Goal: Transaction & Acquisition: Purchase product/service

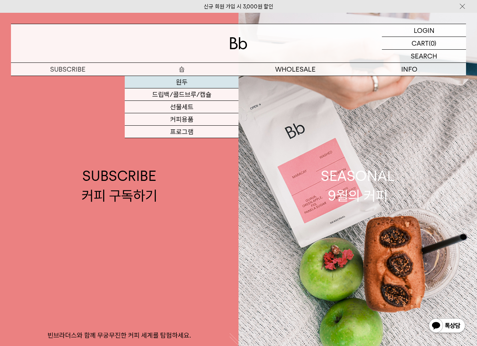
click at [185, 84] on link "원두" at bounding box center [182, 82] width 114 height 12
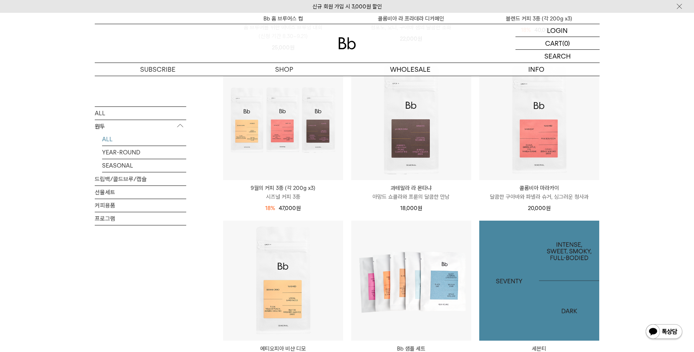
scroll to position [402, 0]
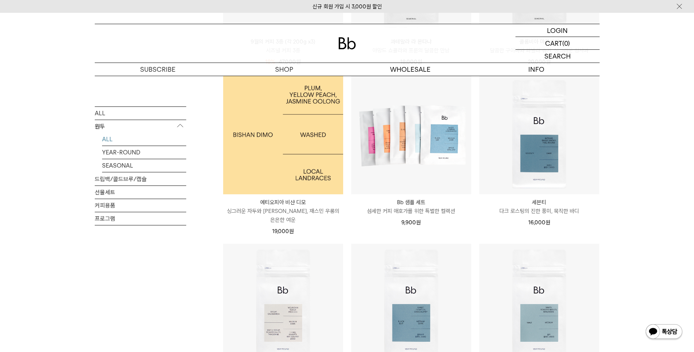
click at [280, 169] on img at bounding box center [283, 134] width 120 height 120
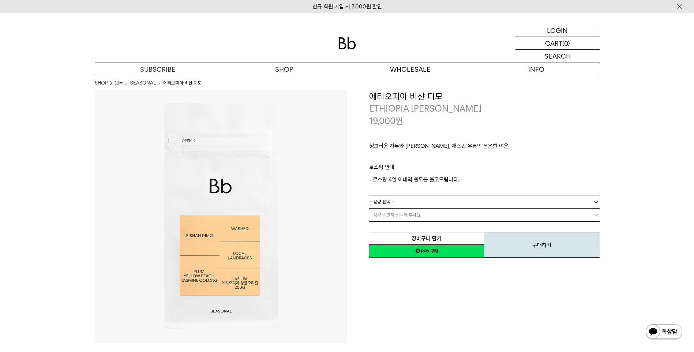
click at [399, 212] on span "= 용량을 먼저 선택해 주세요 =" at bounding box center [397, 214] width 56 height 13
click at [396, 201] on link "= 용량 선택 =" at bounding box center [484, 201] width 230 height 13
click at [391, 228] on li "600g" at bounding box center [487, 228] width 223 height 13
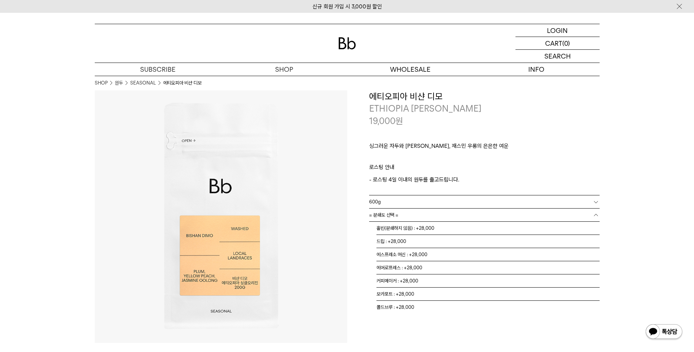
click at [438, 218] on link "= 분쇄도 선택 =" at bounding box center [484, 214] width 230 height 13
click at [416, 224] on li "홀빈(분쇄하지 않음) : +28,000" at bounding box center [487, 228] width 223 height 13
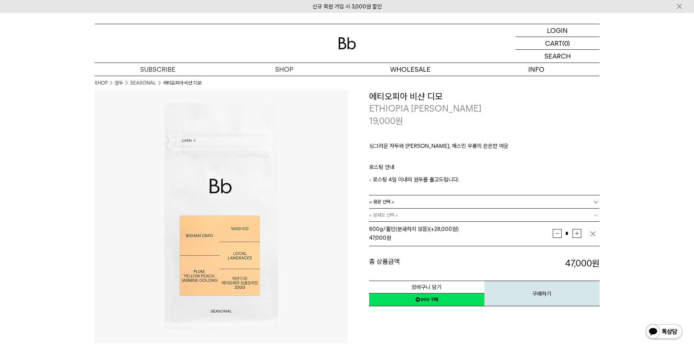
click at [578, 234] on button "증가" at bounding box center [576, 233] width 9 height 9
type input "*"
click at [454, 288] on button "장바구니 담기" at bounding box center [426, 286] width 115 height 13
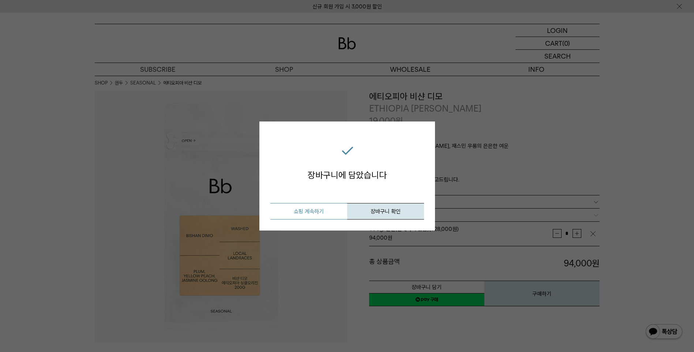
click at [331, 211] on button "쇼핑 계속하기" at bounding box center [308, 211] width 77 height 16
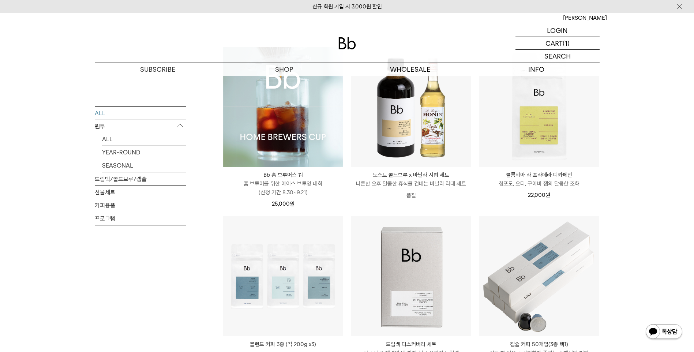
scroll to position [73, 0]
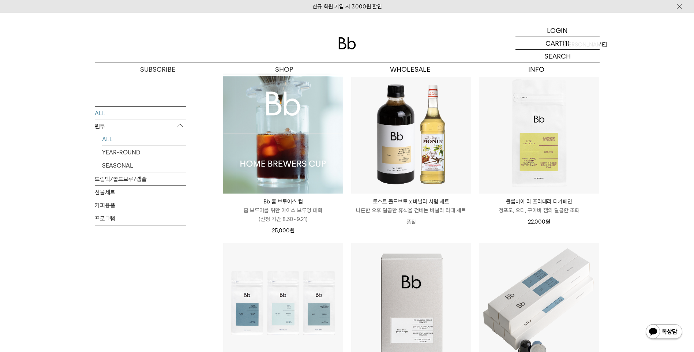
click at [108, 136] on link "ALL" at bounding box center [144, 138] width 84 height 13
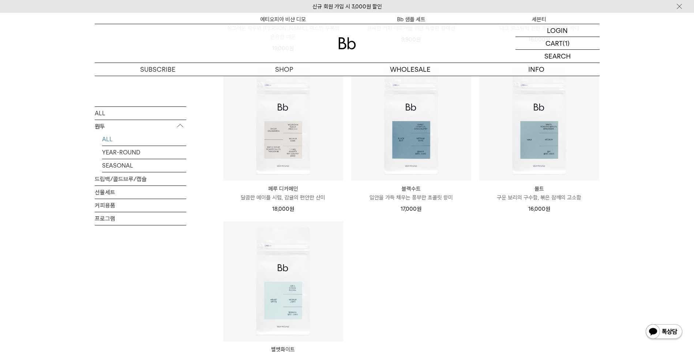
scroll to position [731, 0]
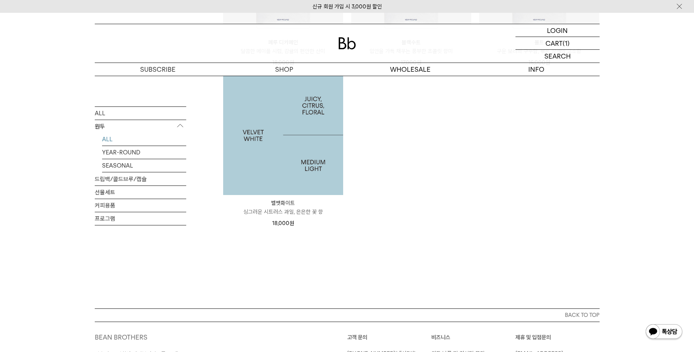
click at [274, 154] on img at bounding box center [283, 135] width 120 height 120
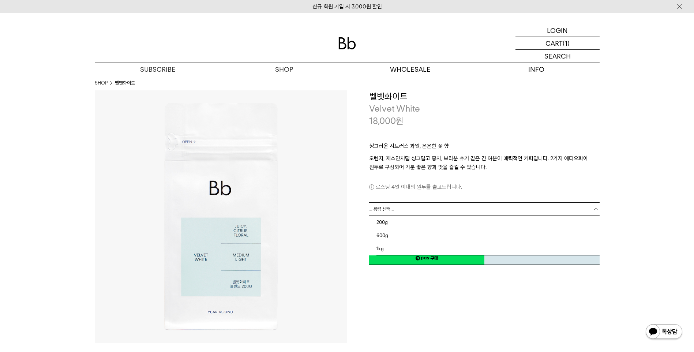
click at [395, 209] on link "= 용량 선택 =" at bounding box center [484, 209] width 230 height 13
click at [386, 249] on li "1kg" at bounding box center [487, 248] width 223 height 13
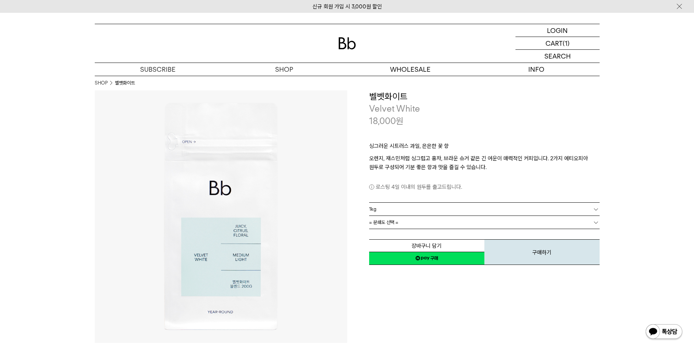
click at [409, 214] on link "1kg" at bounding box center [484, 209] width 230 height 13
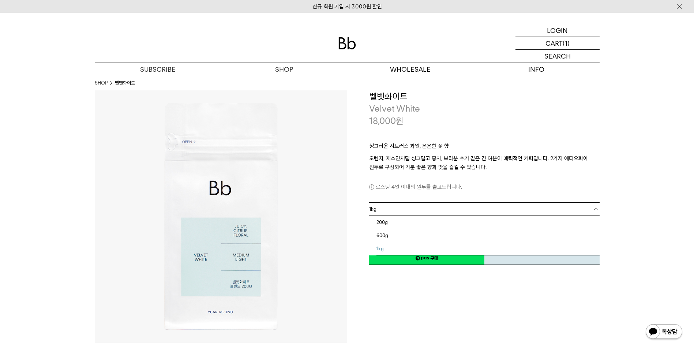
click at [397, 246] on li "1kg" at bounding box center [487, 248] width 223 height 13
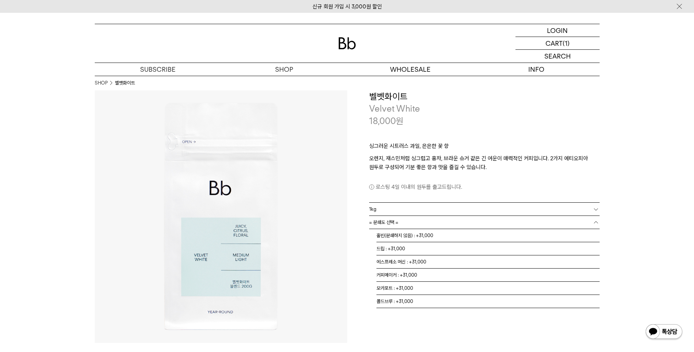
click at [430, 225] on link "= 분쇄도 선택 =" at bounding box center [484, 222] width 230 height 13
click at [429, 241] on li "홀빈(분쇄하지 않음) : +31,000" at bounding box center [487, 235] width 223 height 13
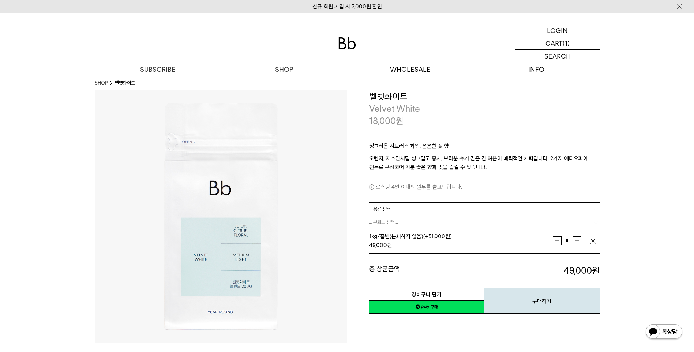
click at [574, 238] on button "증가" at bounding box center [576, 240] width 9 height 9
type input "*"
click at [447, 297] on button "장바구니 담기" at bounding box center [426, 294] width 115 height 13
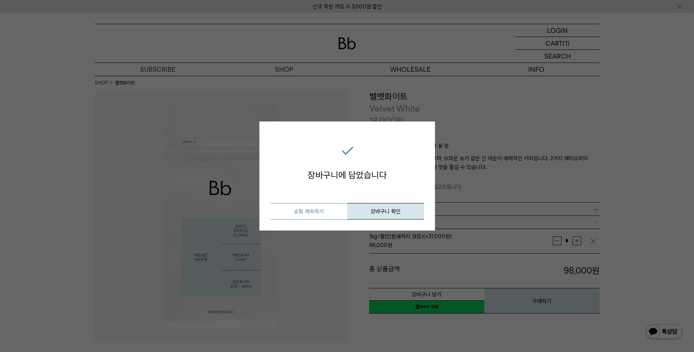
click at [319, 209] on button "쇼핑 계속하기" at bounding box center [308, 211] width 77 height 16
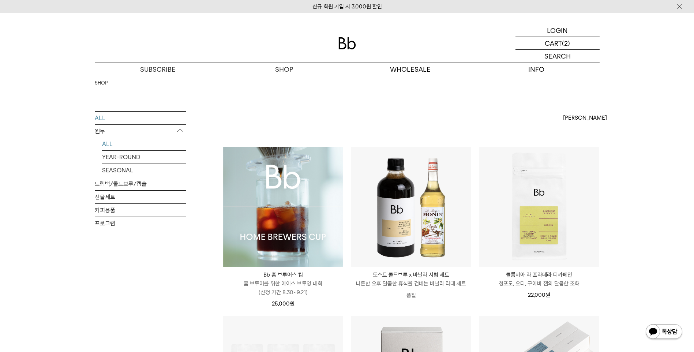
click at [106, 142] on link "ALL" at bounding box center [144, 143] width 84 height 13
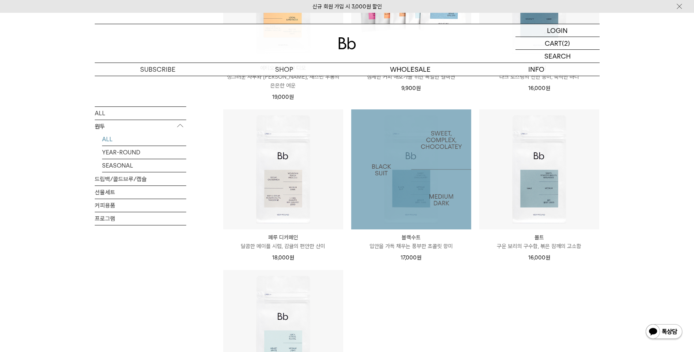
scroll to position [585, 0]
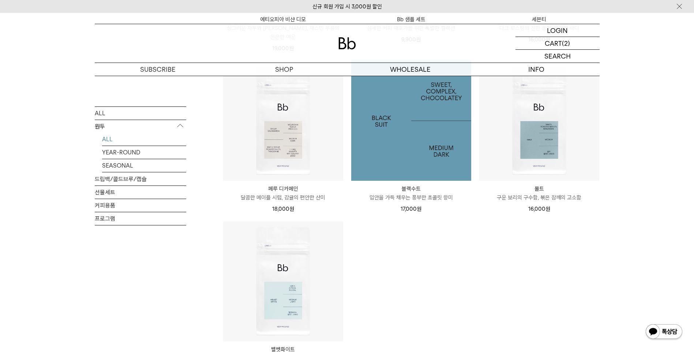
click at [419, 163] on img at bounding box center [411, 121] width 120 height 120
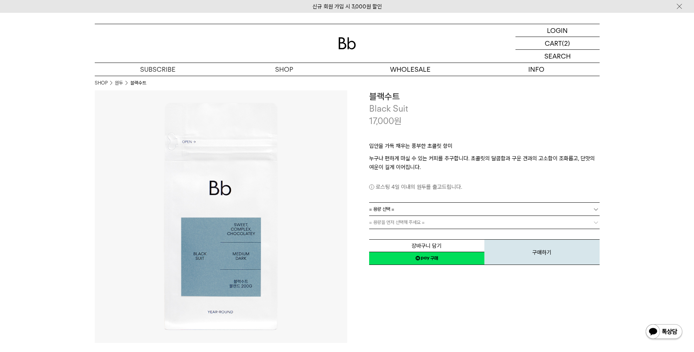
click at [401, 209] on link "= 용량 선택 =" at bounding box center [484, 209] width 230 height 13
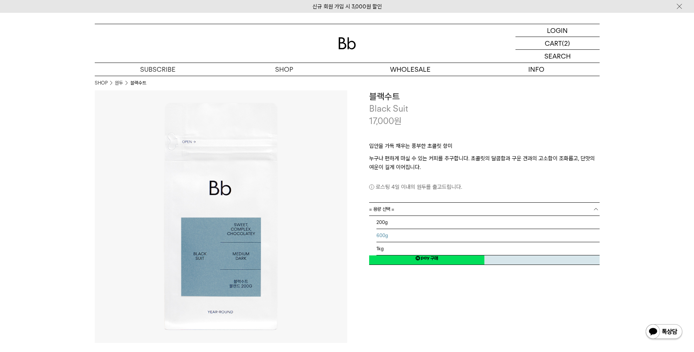
click at [380, 236] on li "600g" at bounding box center [487, 235] width 223 height 13
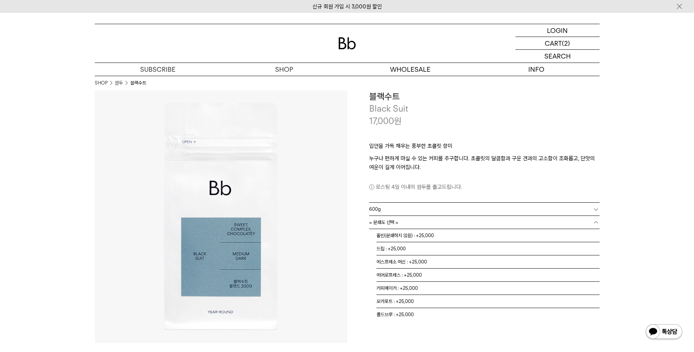
click at [415, 223] on link "= 분쇄도 선택 =" at bounding box center [484, 222] width 230 height 13
click at [406, 234] on li "홀빈(분쇄하지 않음) : +25,000" at bounding box center [487, 235] width 223 height 13
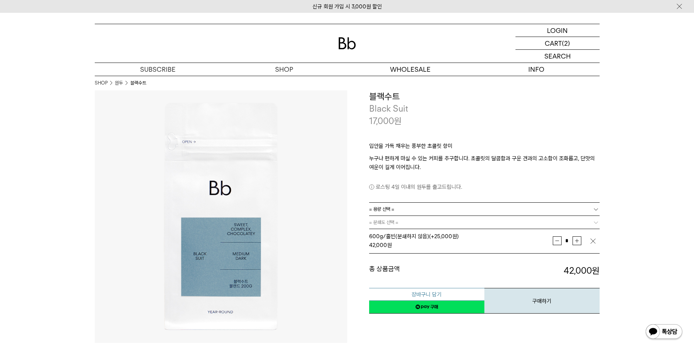
click at [439, 292] on button "장바구니 담기" at bounding box center [426, 294] width 115 height 13
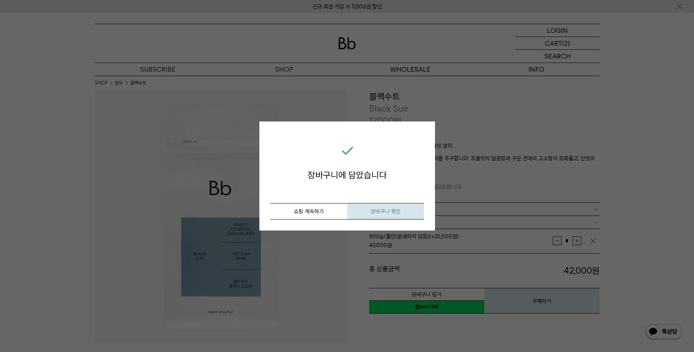
click at [378, 208] on span "장바구니 확인" at bounding box center [385, 211] width 30 height 7
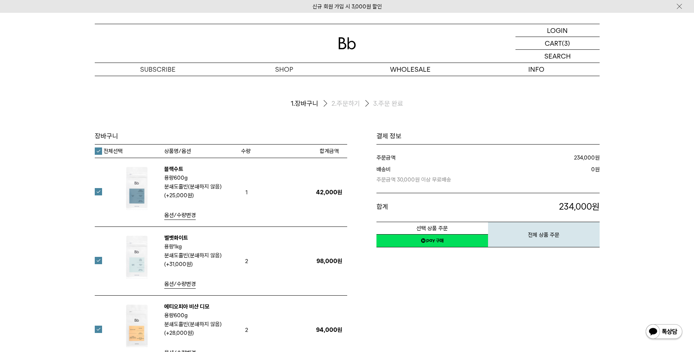
scroll to position [37, 0]
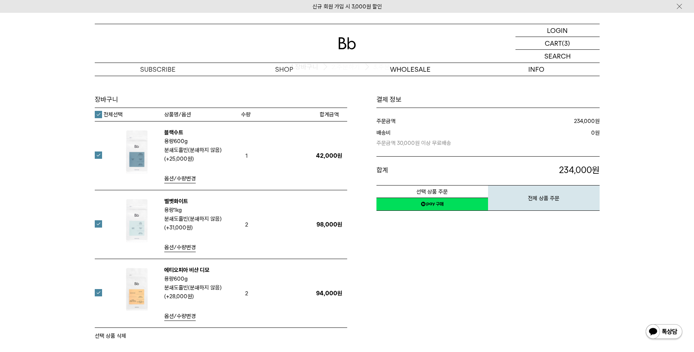
click at [423, 250] on div "결제 정보 주문금액 234,000 원 배송비 0 합계 234,000" at bounding box center [473, 217] width 252 height 245
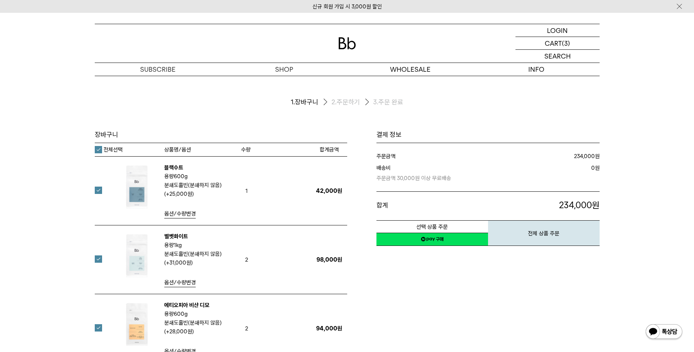
scroll to position [0, 0]
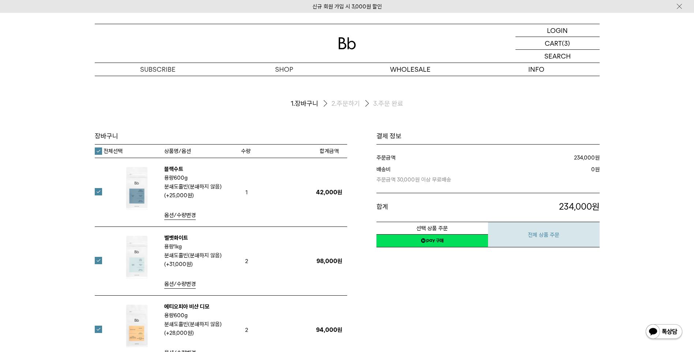
click at [567, 239] on button "전체 상품 주문" at bounding box center [544, 235] width 112 height 26
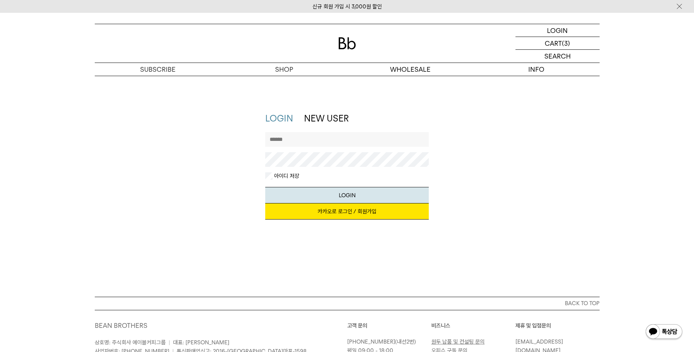
click at [273, 175] on label "아이디 저장" at bounding box center [285, 175] width 27 height 7
click at [332, 116] on link "NEW USER" at bounding box center [326, 118] width 45 height 11
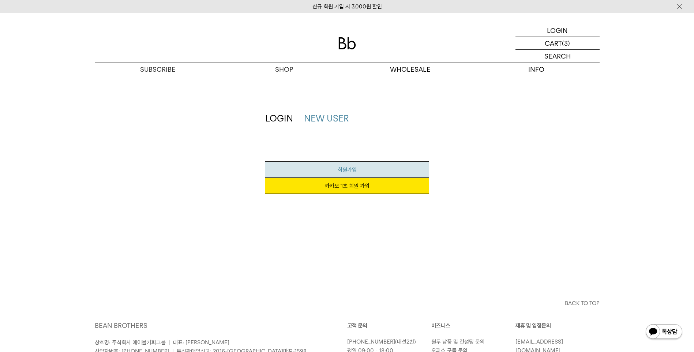
click at [348, 166] on span "회원가입" at bounding box center [346, 169] width 19 height 7
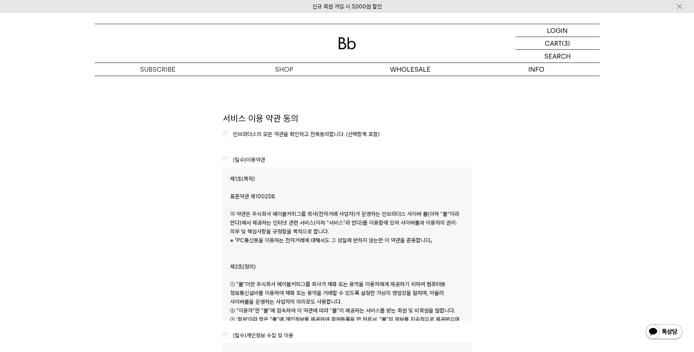
click at [253, 136] on label "빈브라더스의 모든 약관을 확인하고 전체동의합니다. (선택항목 포함)" at bounding box center [305, 134] width 148 height 7
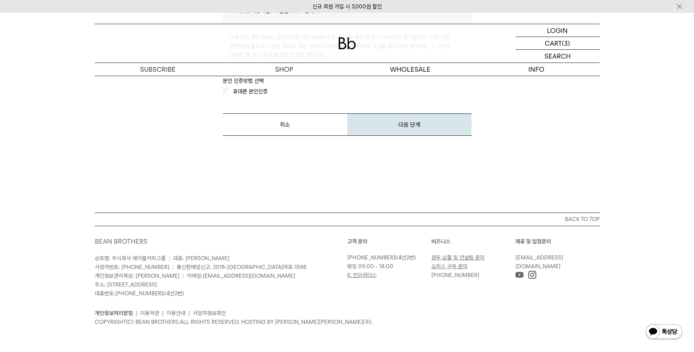
scroll to position [283, 0]
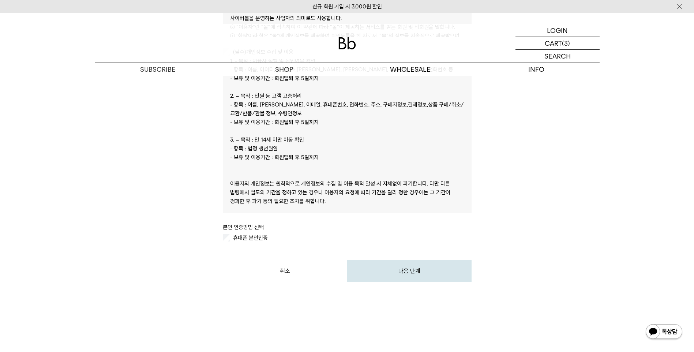
click at [230, 238] on div "휴대폰 본인인증" at bounding box center [347, 237] width 249 height 7
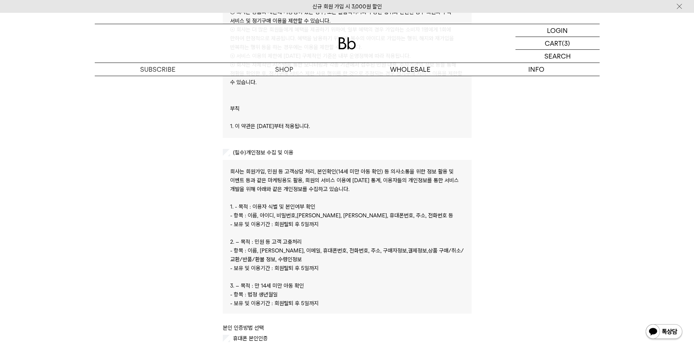
scroll to position [329, 0]
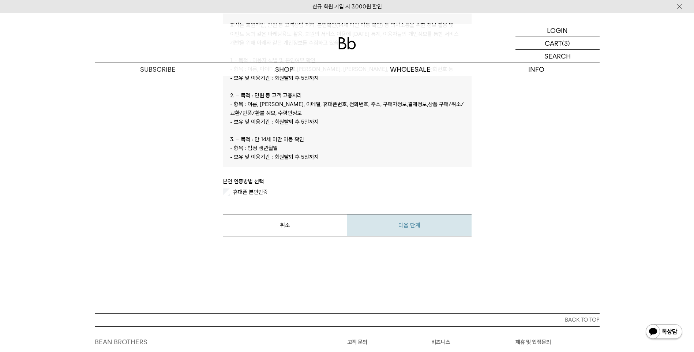
click at [416, 229] on button "다음 단계" at bounding box center [409, 225] width 124 height 22
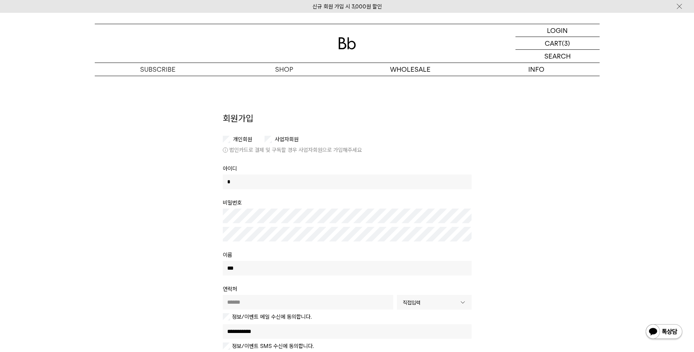
type input "**"
type input "*"
type input "**"
type input "**********"
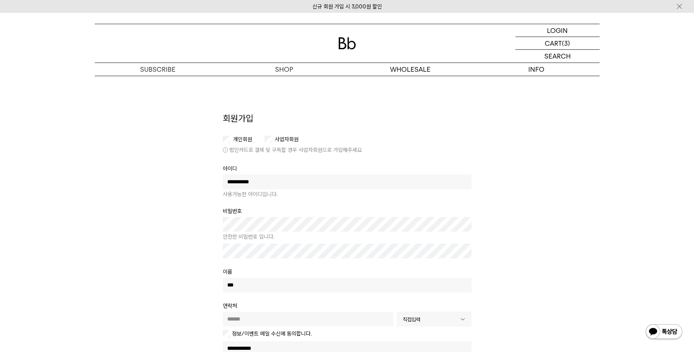
click at [277, 317] on input "text" at bounding box center [308, 319] width 170 height 15
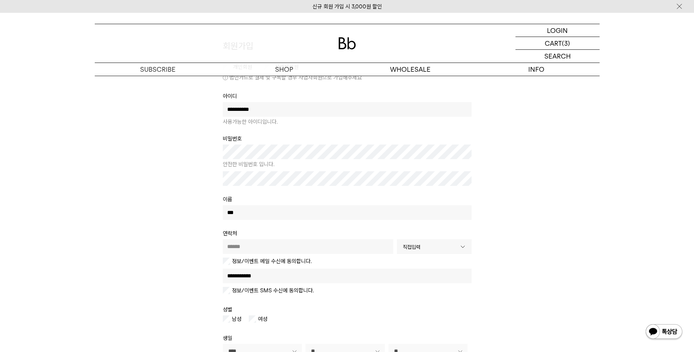
scroll to position [73, 0]
click at [412, 241] on span "직접입력" at bounding box center [432, 246] width 59 height 15
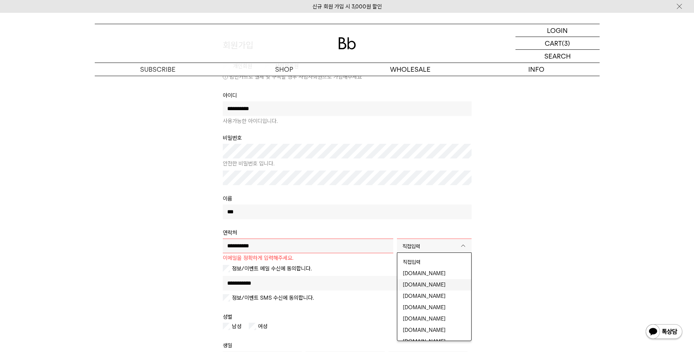
click at [420, 283] on li "hanmail.net" at bounding box center [434, 284] width 74 height 11
type input "**********"
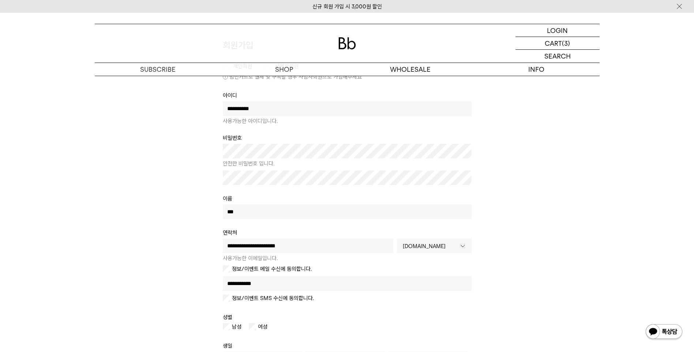
click at [522, 283] on div "**********" at bounding box center [347, 243] width 512 height 408
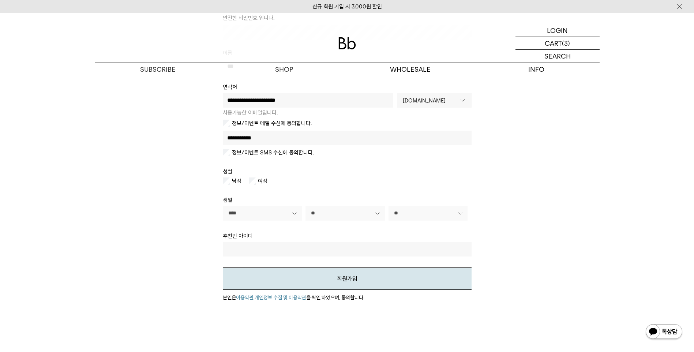
scroll to position [219, 0]
click at [358, 280] on button "회원가입" at bounding box center [347, 278] width 249 height 22
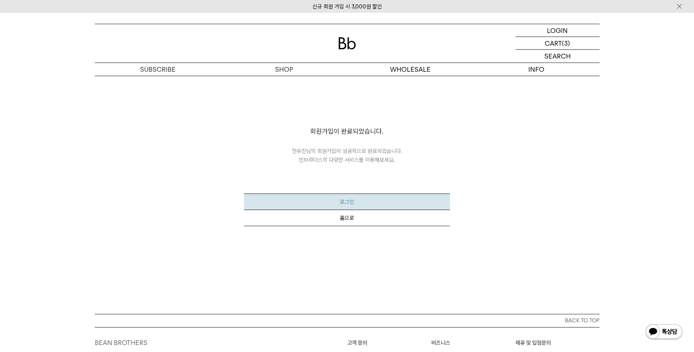
click at [387, 206] on button "로그인" at bounding box center [347, 201] width 206 height 16
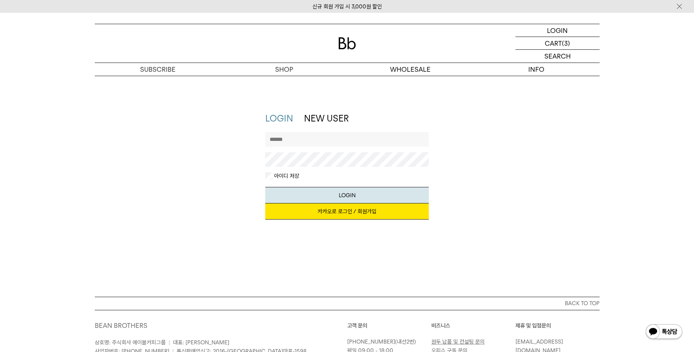
click at [317, 148] on div at bounding box center [346, 152] width 163 height 40
click at [315, 143] on input "text" at bounding box center [346, 139] width 163 height 15
click at [268, 172] on div "아이디로 로그인 아이디 저장 LOGIN 아이디, 비밀번호가 일치하지 않습니다. 다시 입력해 주세요. 아이디 찾기 | 비밀번호 찾기 | 이메일로…" at bounding box center [346, 167] width 163 height 71
click at [289, 143] on input "text" at bounding box center [346, 139] width 163 height 15
type input "**********"
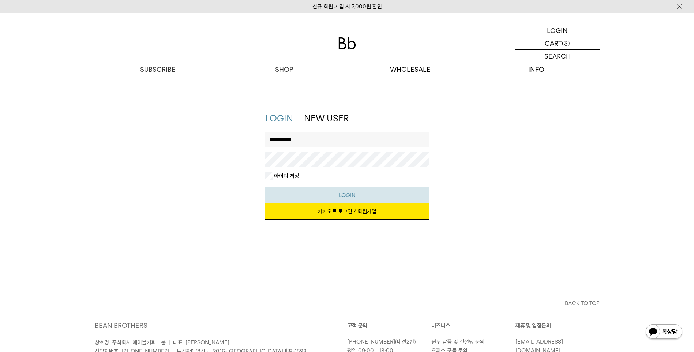
click at [317, 191] on button "LOGIN" at bounding box center [346, 195] width 163 height 16
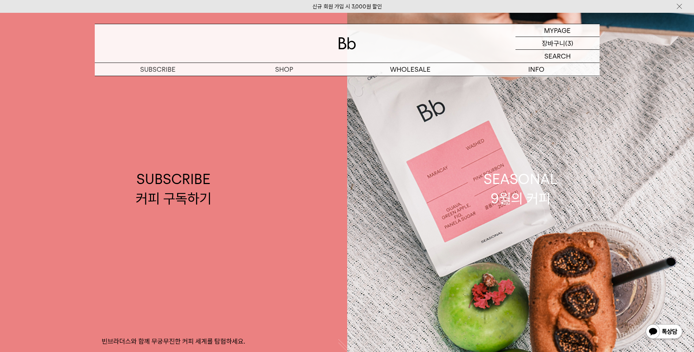
click at [557, 44] on p "장바구니" at bounding box center [552, 43] width 23 height 12
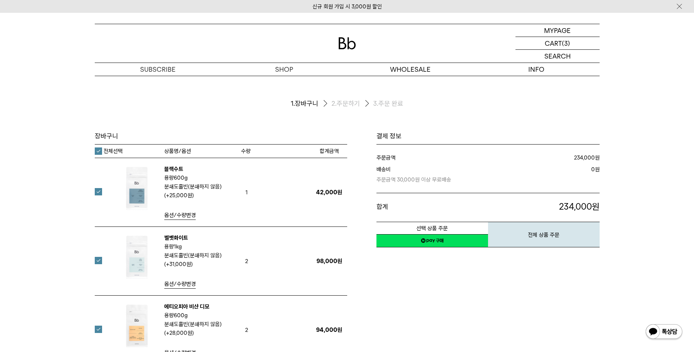
click at [485, 324] on div "결제 정보 주문금액 234,000 원 배송비 0 합계 234,000 4,680 원" at bounding box center [473, 254] width 252 height 245
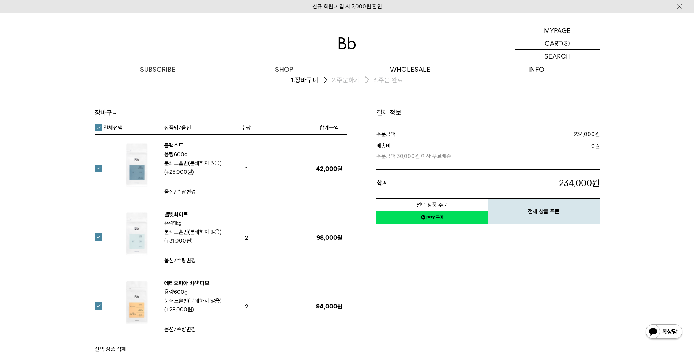
scroll to position [37, 0]
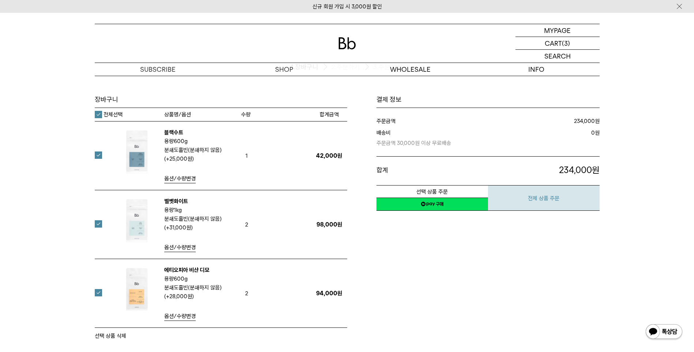
click at [542, 199] on button "전체 상품 주문" at bounding box center [544, 198] width 112 height 26
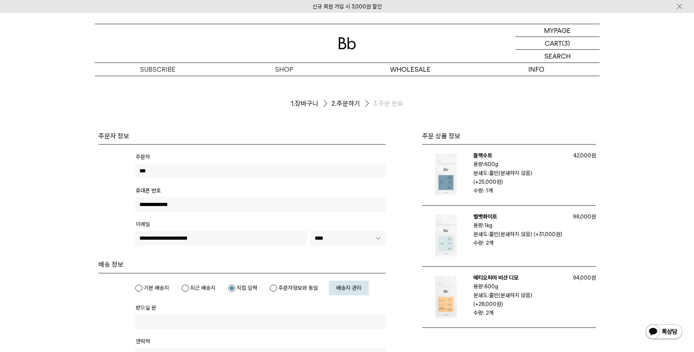
scroll to position [73, 0]
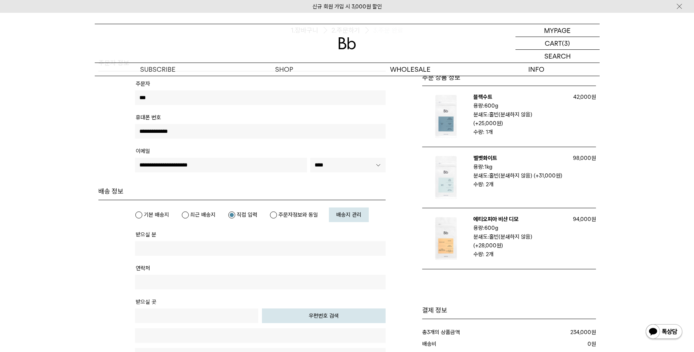
click at [207, 255] on input "text" at bounding box center [260, 248] width 250 height 15
type input "***"
click at [289, 209] on div "기본 배송지 최근 배송지 직접 입력" at bounding box center [260, 214] width 250 height 15
click at [291, 215] on label "주문자정보와 동일" at bounding box center [293, 214] width 48 height 7
type input "**********"
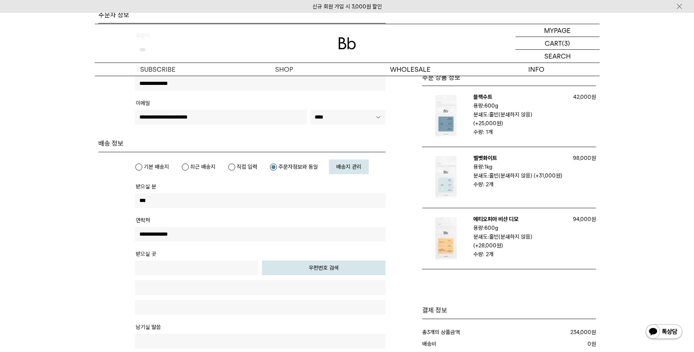
scroll to position [146, 0]
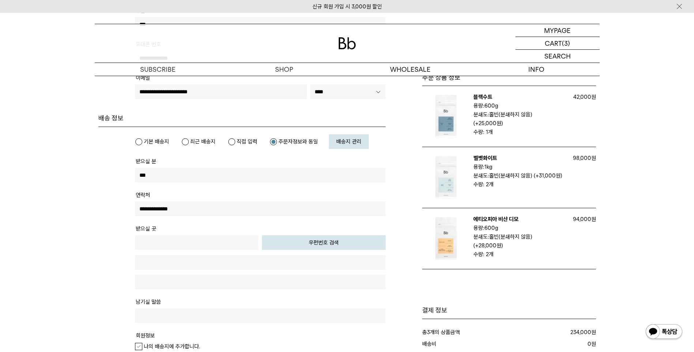
click at [302, 241] on button "우편번호 검색" at bounding box center [324, 242] width 124 height 15
type input "*****"
type input "**********"
click at [233, 280] on input "text" at bounding box center [260, 282] width 250 height 15
drag, startPoint x: 165, startPoint y: 281, endPoint x: 235, endPoint y: 282, distance: 70.6
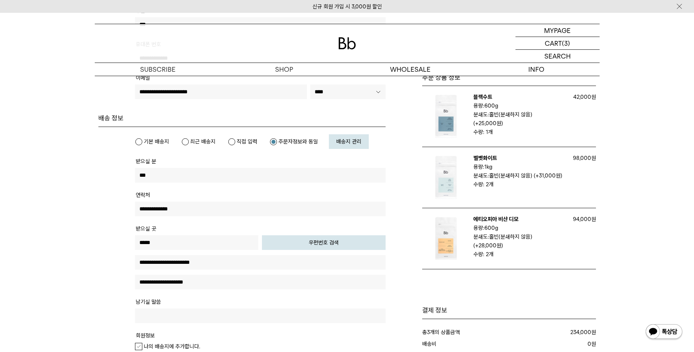
click at [235, 282] on input "**********" at bounding box center [260, 282] width 250 height 15
type input "**********"
click at [217, 299] on tr "남기실 말씀" at bounding box center [260, 314] width 250 height 34
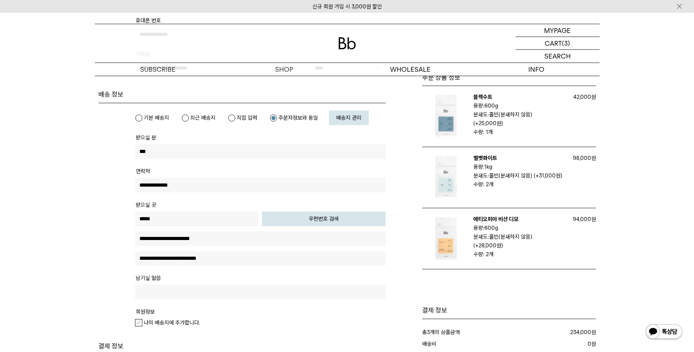
scroll to position [183, 0]
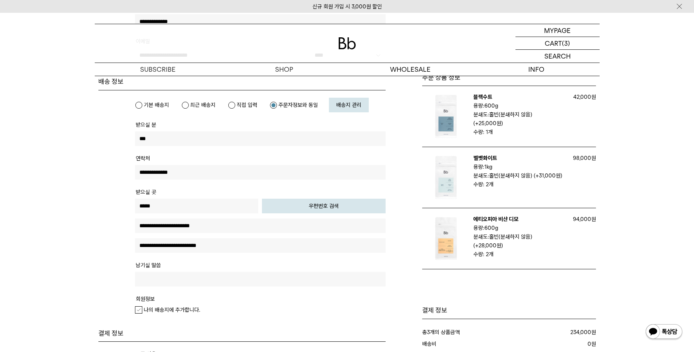
click at [135, 309] on label "나의 배송지에 추가합니다." at bounding box center [167, 309] width 65 height 7
click at [249, 317] on tr "회원정보 나의 배송지에 추가합니다." at bounding box center [260, 308] width 250 height 28
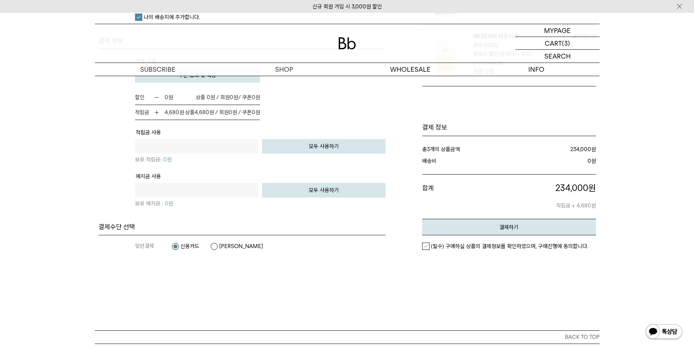
scroll to position [512, 0]
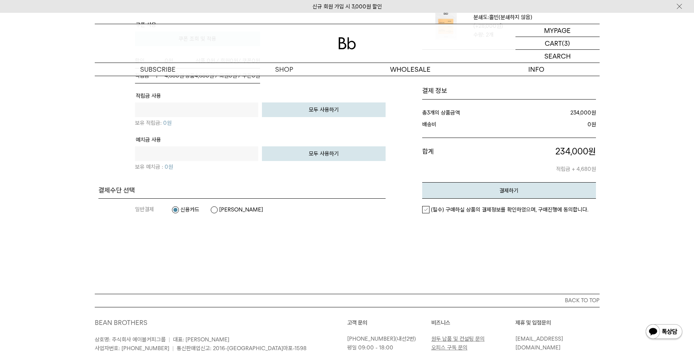
click at [431, 213] on em "(필수) 구매하실 상품의 결제정보를 확인하였으며, 구매진행에 동의합니다." at bounding box center [509, 209] width 157 height 7
click at [493, 199] on button "결제하기" at bounding box center [509, 190] width 174 height 16
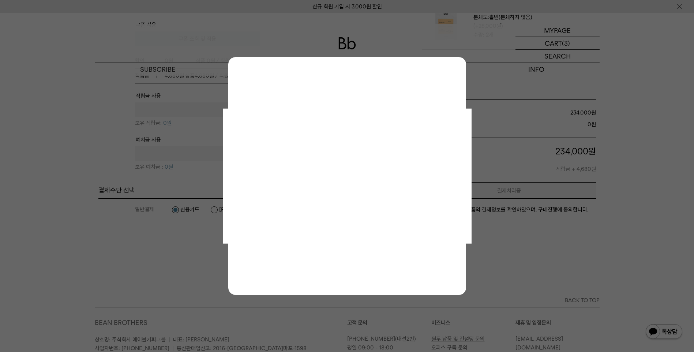
scroll to position [0, 0]
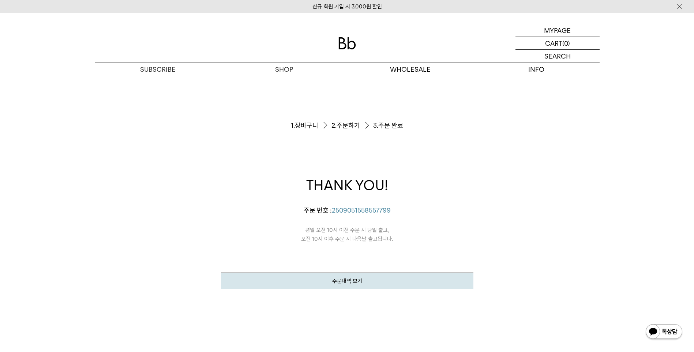
drag, startPoint x: 318, startPoint y: 235, endPoint x: 340, endPoint y: 233, distance: 22.8
click at [340, 233] on p "평일 오전 10시 이전 주문 시 당일 출고, 오전 10시 이후 주문 시 다음날 출고됩니다." at bounding box center [347, 229] width 252 height 29
click at [341, 233] on p "평일 오전 10시 이전 주문 시 당일 출고, 오전 10시 이후 주문 시 다음날 출고됩니다." at bounding box center [347, 229] width 252 height 29
drag, startPoint x: 341, startPoint y: 233, endPoint x: 392, endPoint y: 235, distance: 51.2
click at [392, 235] on p "평일 오전 10시 이전 주문 시 당일 출고, 오전 10시 이후 주문 시 다음날 출고됩니다." at bounding box center [347, 229] width 252 height 29
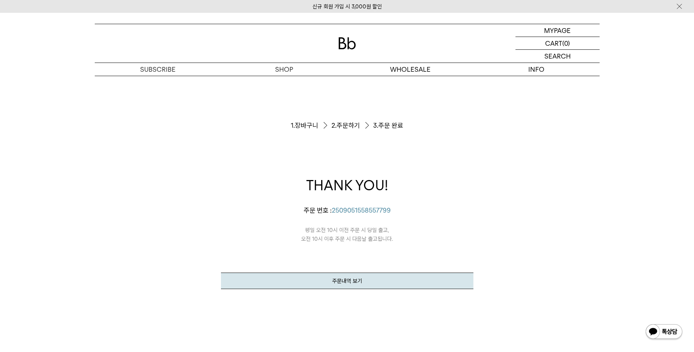
drag, startPoint x: 392, startPoint y: 235, endPoint x: 371, endPoint y: 237, distance: 21.0
click at [371, 237] on p "평일 오전 10시 이전 주문 시 당일 출고, 오전 10시 이후 주문 시 다음날 출고됩니다." at bounding box center [347, 229] width 252 height 29
drag, startPoint x: 310, startPoint y: 232, endPoint x: 403, endPoint y: 244, distance: 94.4
click at [403, 244] on div "THANK YOU! 전유진님의 주문이 정상적으로 접수되었습니다. 주문 번호 : 2509051558557799 평일 오전 10시 이전 주문 시 …" at bounding box center [347, 231] width 252 height 113
drag, startPoint x: 403, startPoint y: 244, endPoint x: 350, endPoint y: 282, distance: 65.3
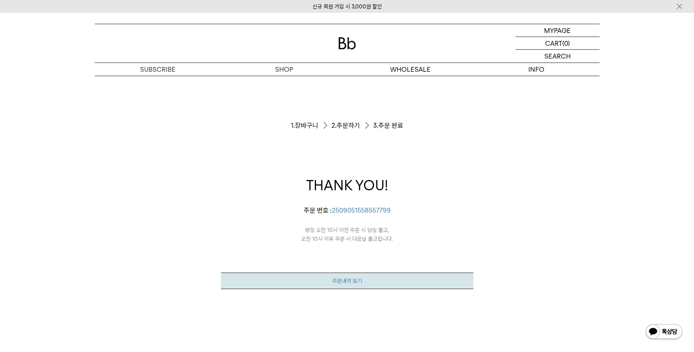
click at [350, 282] on link "주문내역 보기" at bounding box center [347, 280] width 252 height 16
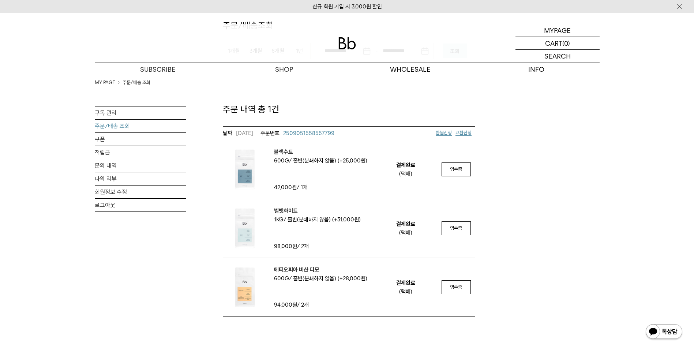
scroll to position [146, 0]
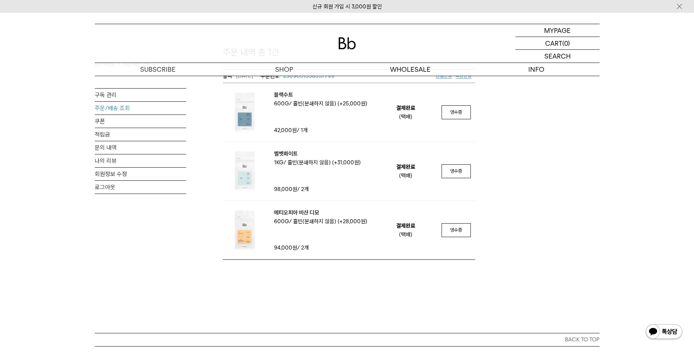
click at [218, 307] on div "MY PAGE MY PAGE 주문/배송 조회 구독 관리 주문/배송 조회 쿠폰 적립금 문의 내역 나의 리뷰 회원정보 수정 로그아웃 주문/배송조회…" at bounding box center [347, 100] width 694 height 466
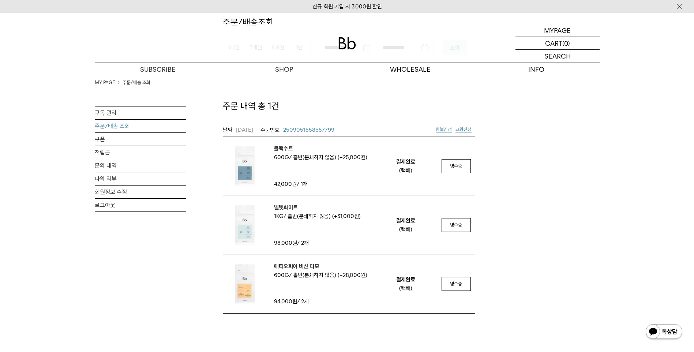
scroll to position [110, 0]
